Goal: Information Seeking & Learning: Learn about a topic

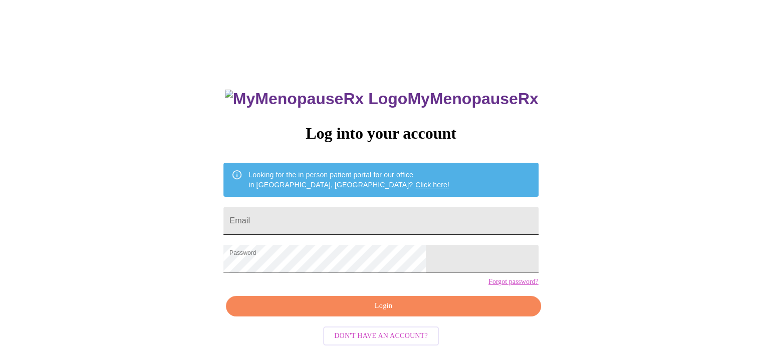
click at [347, 220] on input "Email" at bounding box center [380, 221] width 315 height 28
type input "[EMAIL_ADDRESS][DOMAIN_NAME]"
click at [376, 313] on span "Login" at bounding box center [383, 306] width 292 height 13
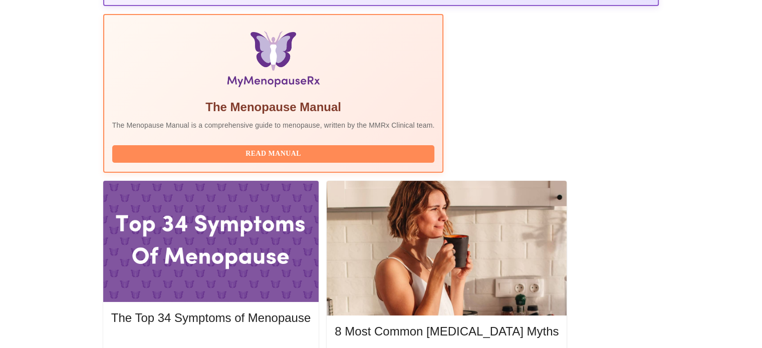
scroll to position [312, 0]
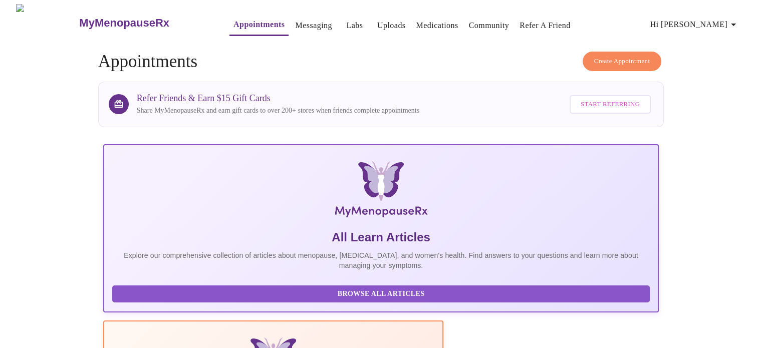
scroll to position [0, 0]
click at [346, 22] on link "Labs" at bounding box center [354, 26] width 17 height 14
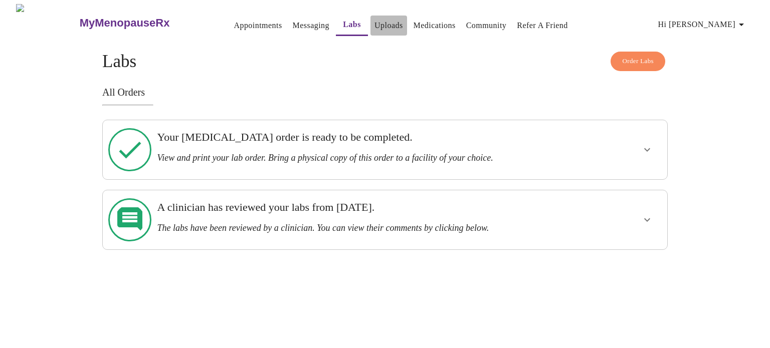
click at [374, 21] on link "Uploads" at bounding box center [388, 26] width 29 height 14
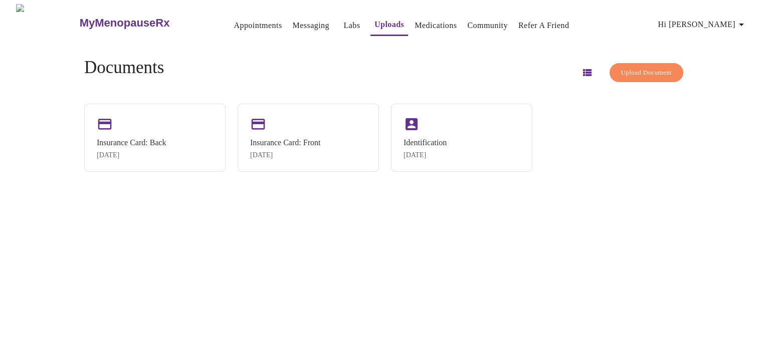
click at [421, 19] on link "Medications" at bounding box center [435, 26] width 42 height 14
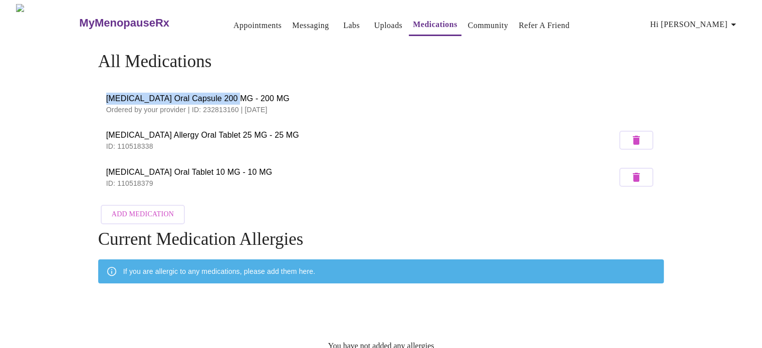
drag, startPoint x: 106, startPoint y: 95, endPoint x: 232, endPoint y: 95, distance: 126.3
click at [232, 95] on span "Progesterone Oral Capsule 200 MG - 200 MG" at bounding box center [381, 99] width 550 height 12
copy span "Progesterone Oral Capsule 200 MG"
click at [740, 23] on icon "button" at bounding box center [734, 25] width 12 height 12
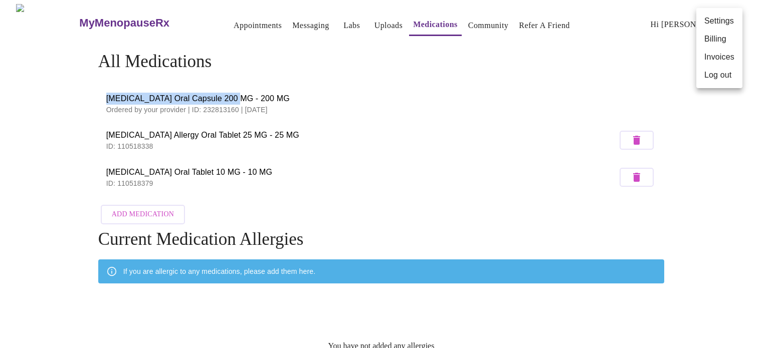
click at [721, 80] on li "Log out" at bounding box center [719, 75] width 46 height 18
